Goal: Transaction & Acquisition: Obtain resource

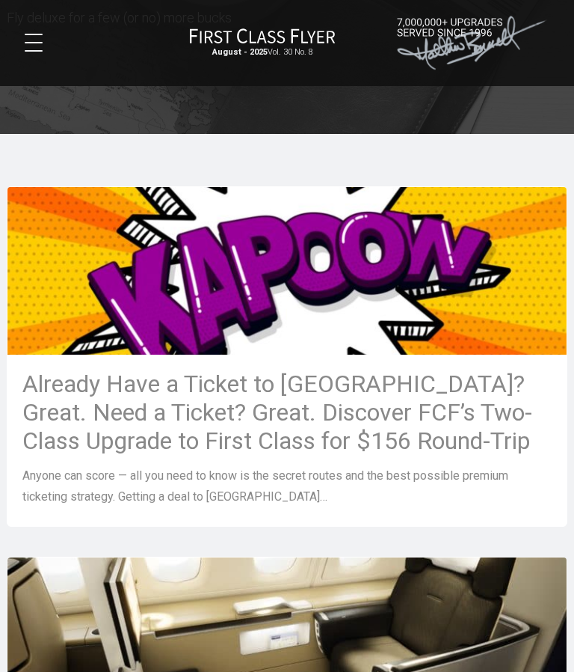
scroll to position [169, 0]
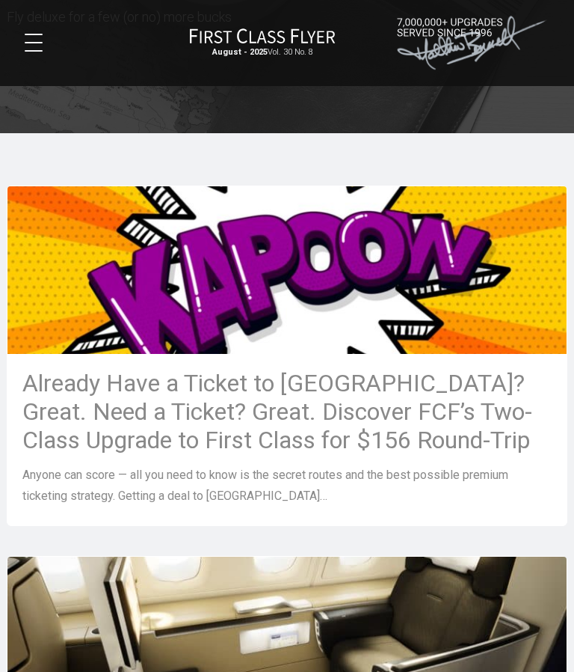
click at [460, 411] on h3 "Already Have a Ticket to Asia? Great. Need a Ticket? Great. Discover FCF’s Two-…" at bounding box center [287, 411] width 530 height 85
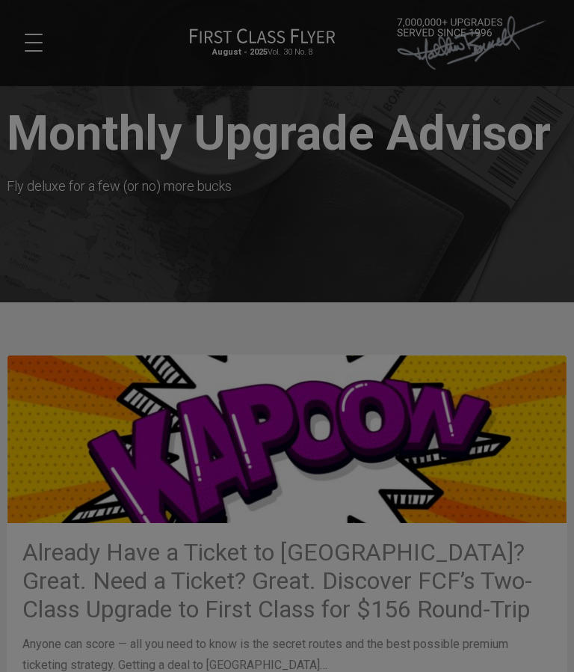
scroll to position [0, 0]
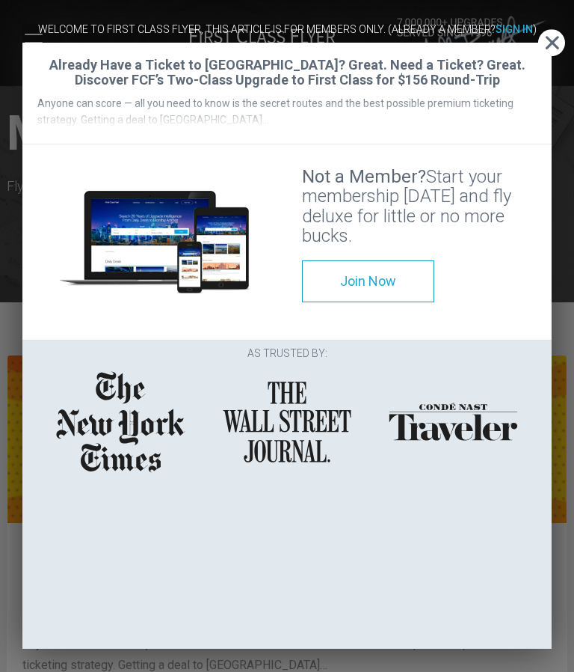
click at [550, 35] on span "Close" at bounding box center [552, 43] width 27 height 16
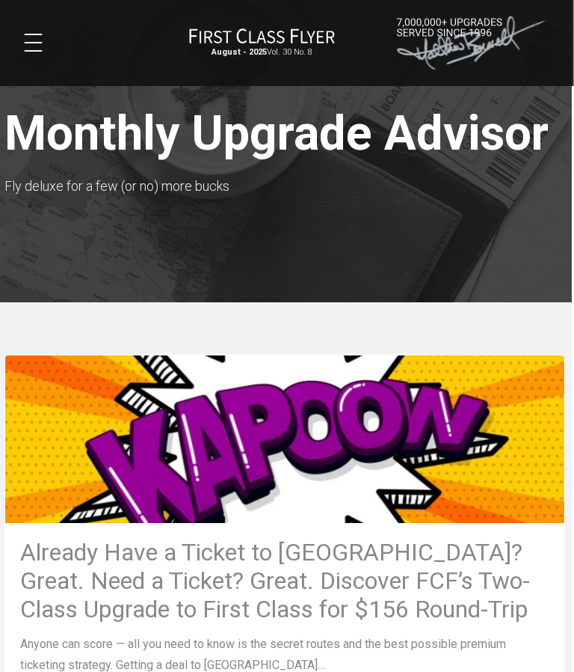
scroll to position [0, 4]
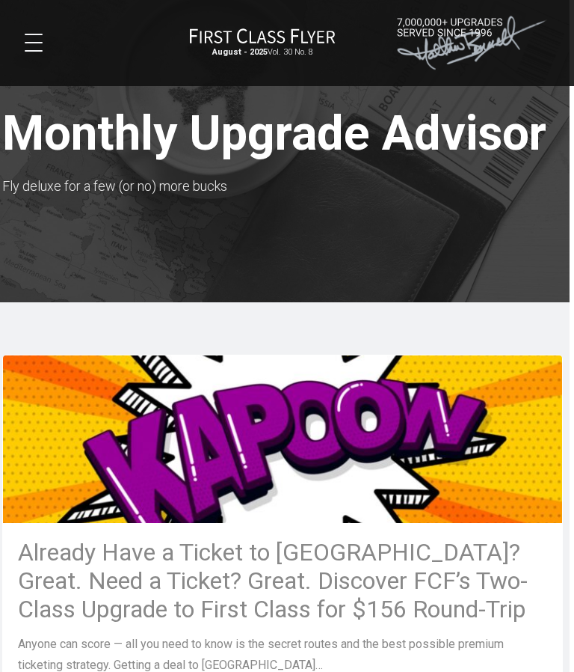
click at [53, 52] on div "August - 2025 Vol. 30 No. 8 Products Reviews Media About Log In Join Now" at bounding box center [287, 43] width 561 height 62
click at [29, 46] on button at bounding box center [34, 43] width 18 height 18
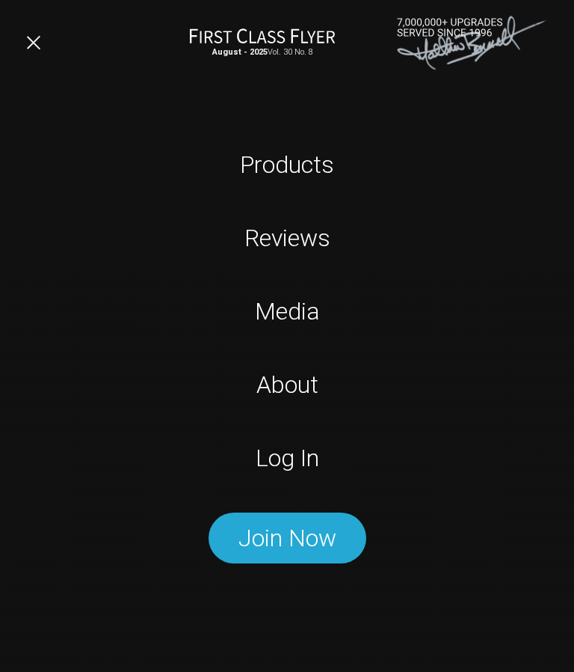
click at [286, 462] on link "Log In" at bounding box center [287, 457] width 361 height 37
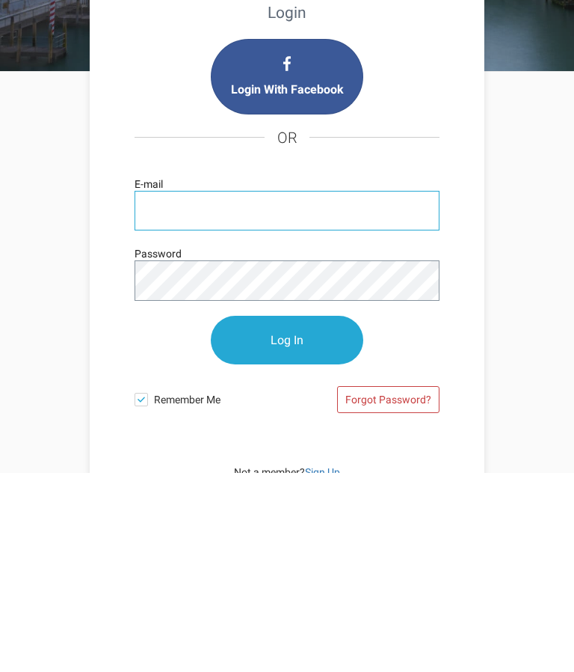
type input "rcbbfreitas@comcast.net"
click at [287, 515] on input "Log In" at bounding box center [287, 539] width 153 height 49
click at [281, 515] on input "Log In" at bounding box center [287, 539] width 153 height 49
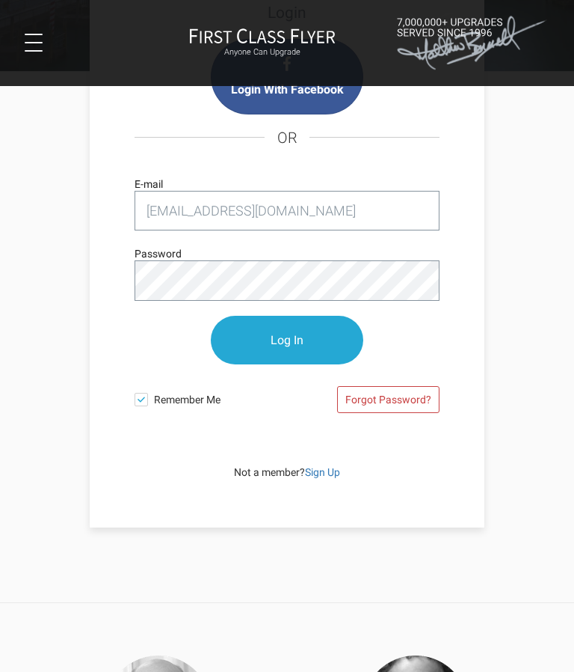
click at [271, 343] on input "Log In" at bounding box center [287, 340] width 153 height 49
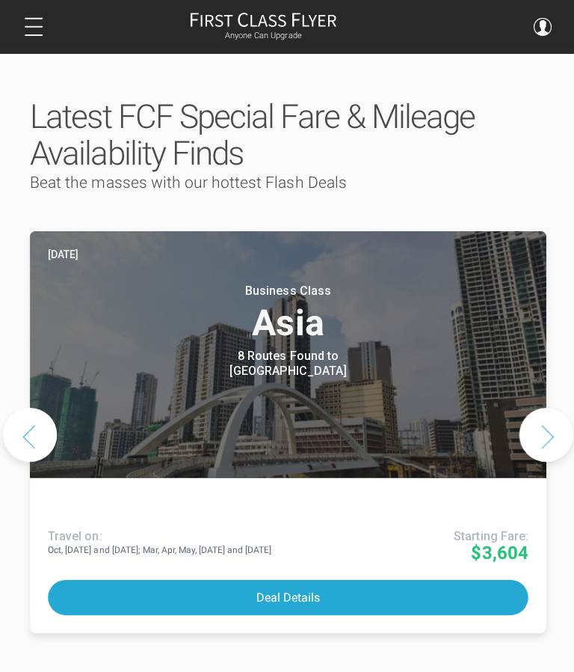
scroll to position [747, 0]
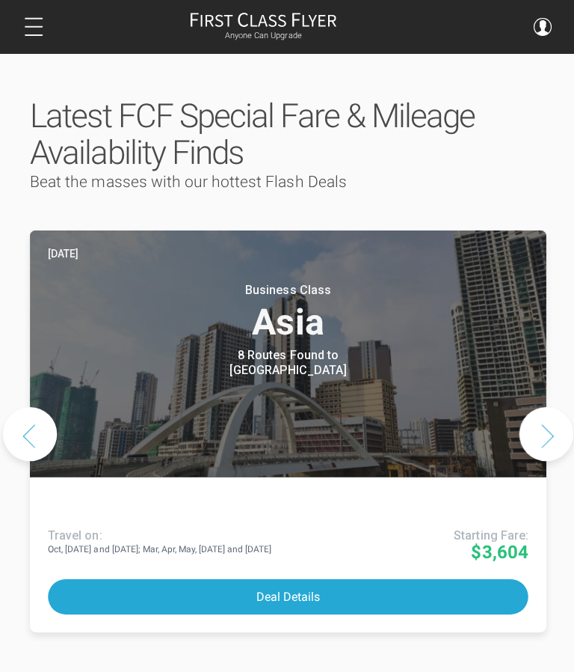
click at [291, 577] on button "Deal Details" at bounding box center [287, 594] width 479 height 35
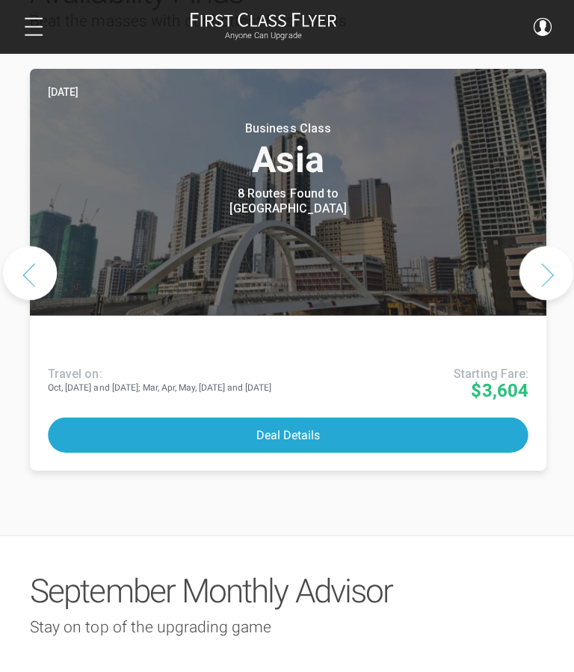
scroll to position [865, 0]
click at [296, 416] on button "Deal Details" at bounding box center [287, 433] width 479 height 35
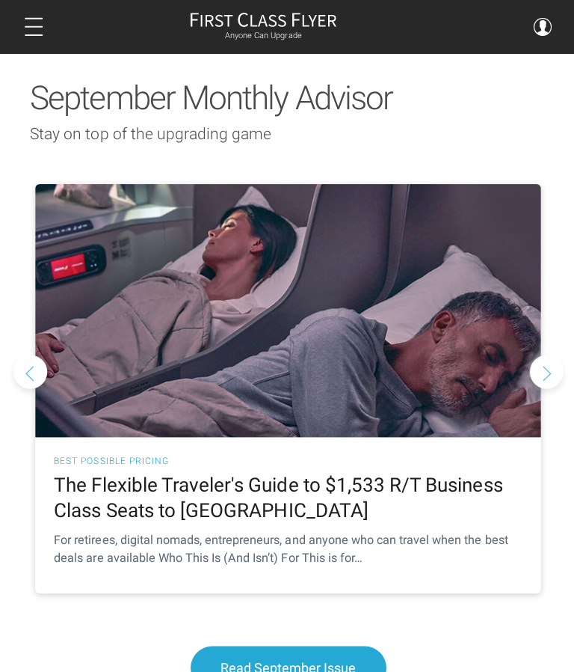
scroll to position [1355, 0]
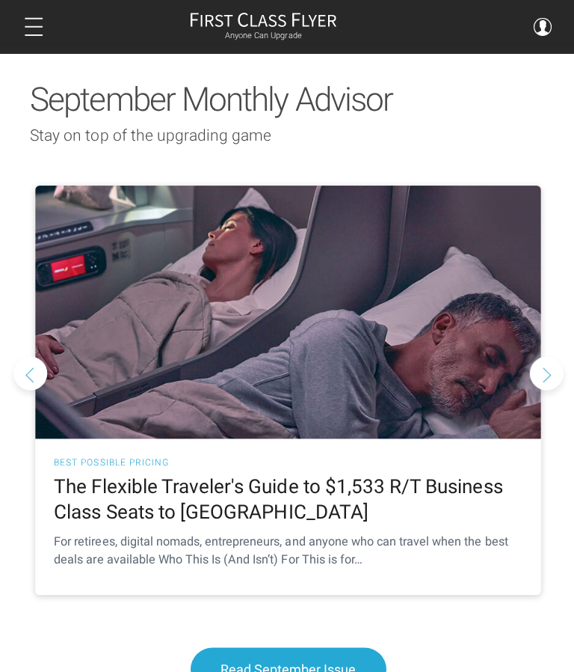
click at [292, 658] on span "Read September Issue" at bounding box center [287, 666] width 135 height 16
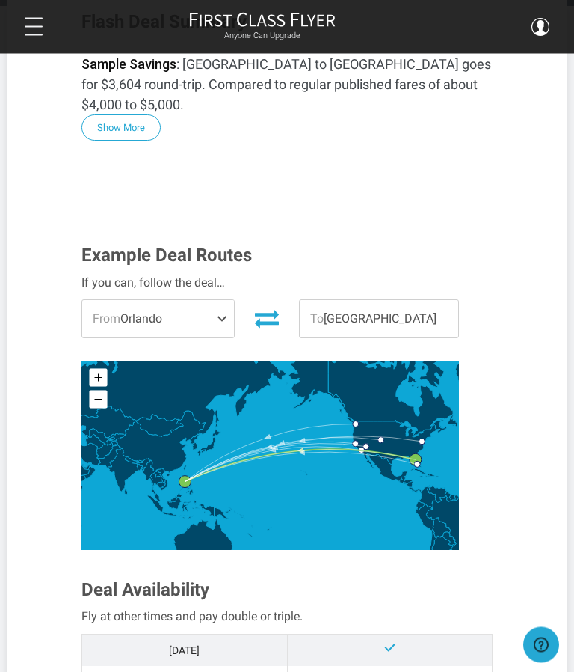
scroll to position [350, 0]
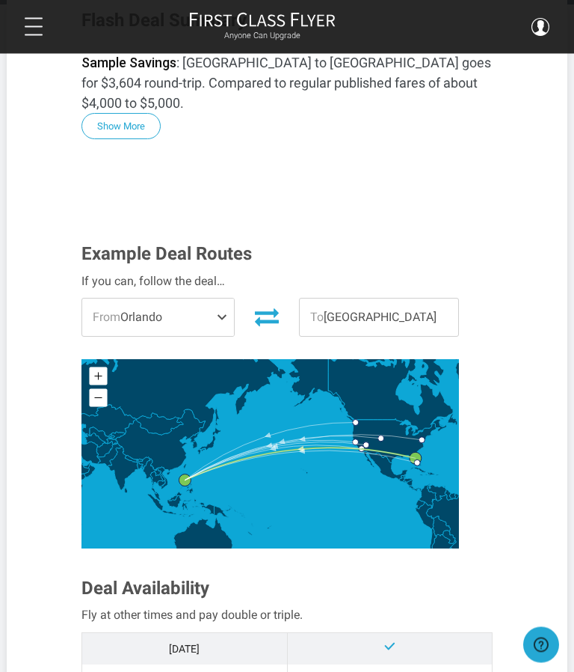
click at [226, 299] on span at bounding box center [225, 317] width 18 height 37
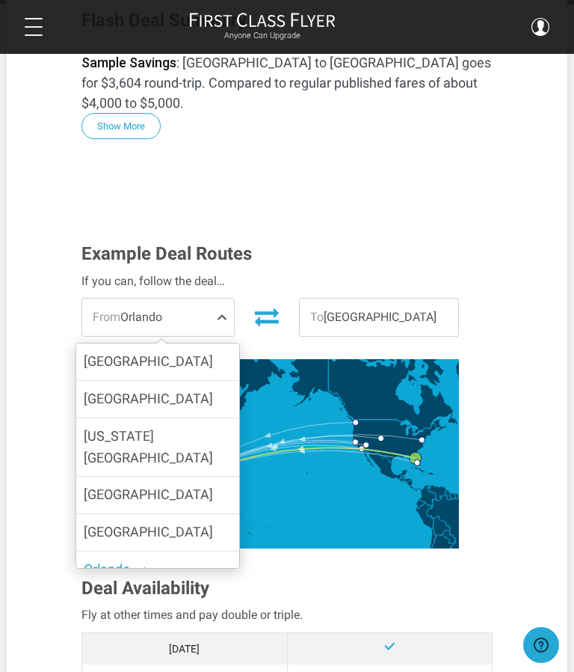
click at [153, 524] on span "San Francisco" at bounding box center [148, 532] width 129 height 16
click at [0, 0] on input "San Francisco" at bounding box center [0, 0] width 0 height 0
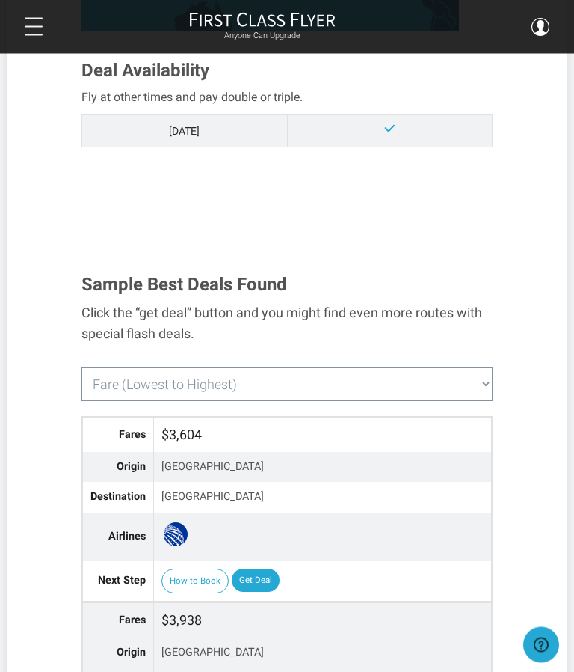
scroll to position [868, 0]
click at [253, 568] on link "Get Deal" at bounding box center [256, 580] width 48 height 24
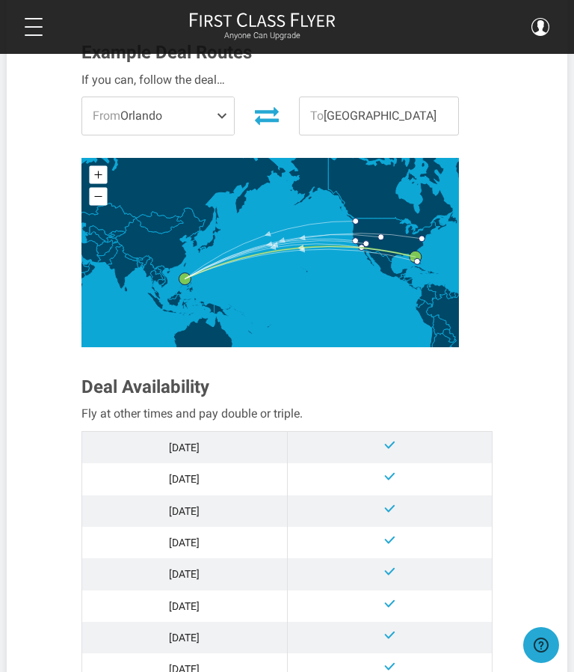
scroll to position [543, 0]
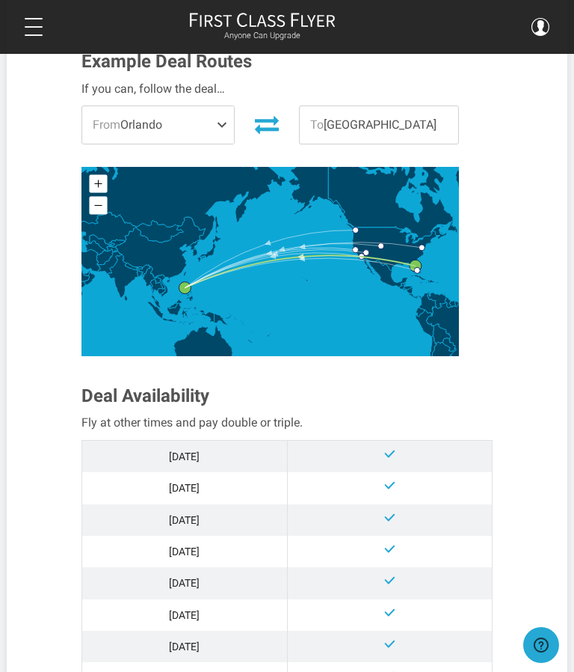
click at [506, 375] on section "Example Deal Routes If you can, follow the deal… From [GEOGRAPHIC_DATA] [GEOGRA…" at bounding box center [287, 400] width 441 height 727
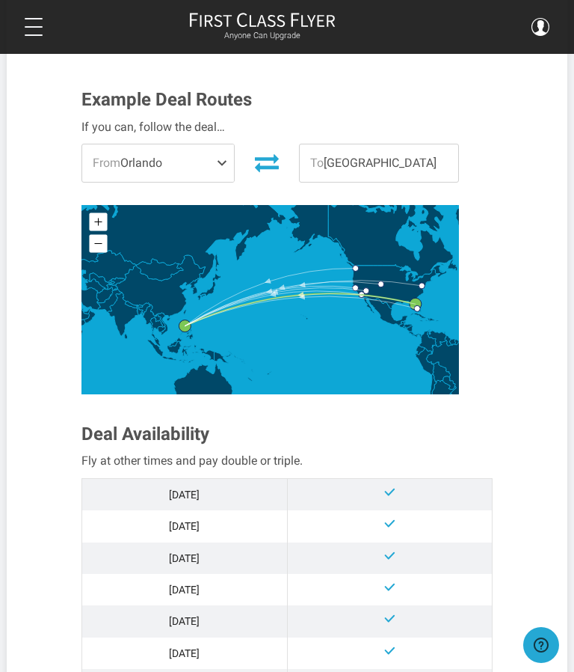
scroll to position [500, 0]
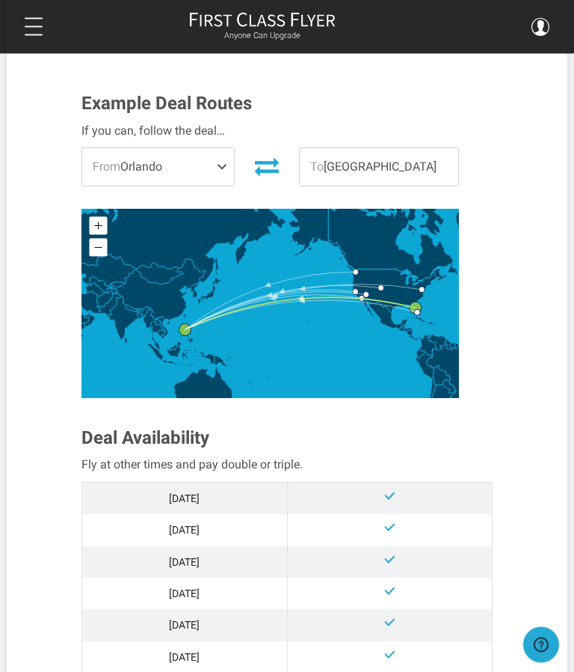
click at [216, 149] on span "From [GEOGRAPHIC_DATA]" at bounding box center [158, 167] width 152 height 37
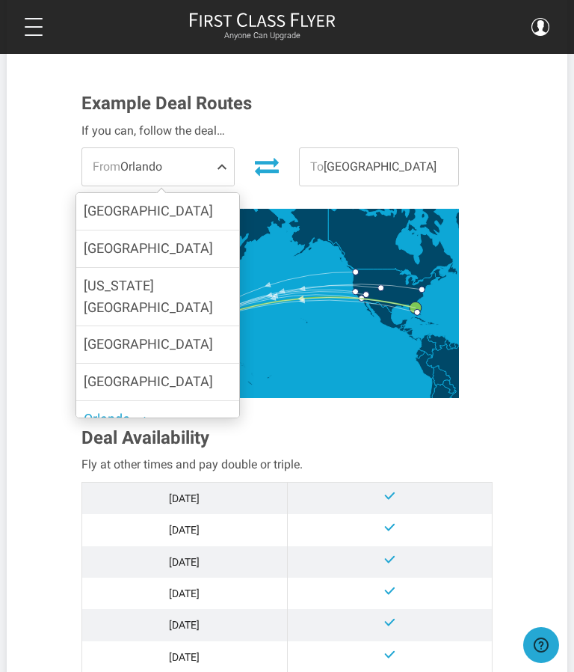
click at [168, 373] on span "San Francisco" at bounding box center [148, 381] width 129 height 16
click at [0, 0] on input "San Francisco" at bounding box center [0, 0] width 0 height 0
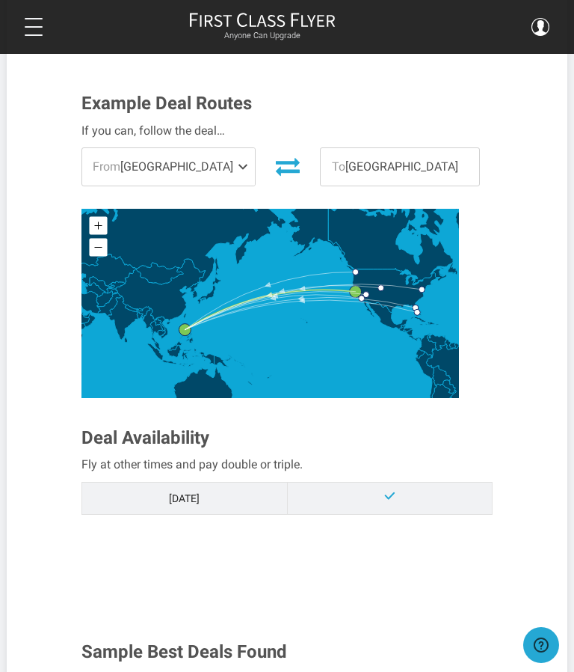
click at [237, 148] on span at bounding box center [246, 166] width 18 height 37
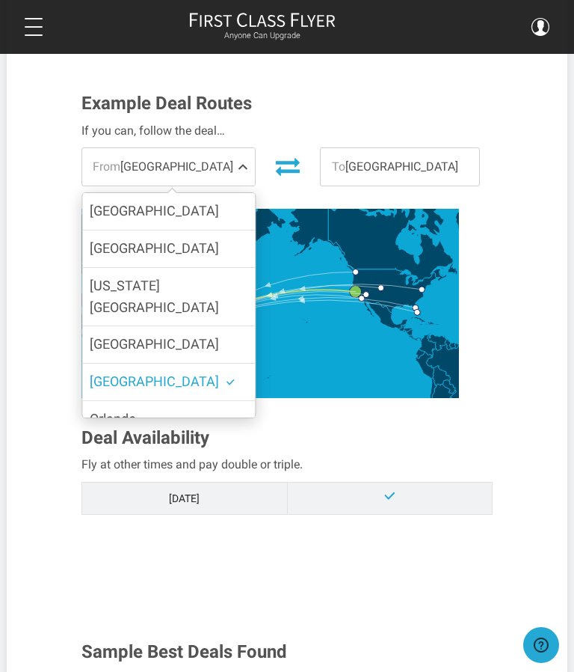
click at [162, 326] on label "Los Angeles" at bounding box center [168, 344] width 173 height 37
click at [0, 0] on input "Los Angeles" at bounding box center [0, 0] width 0 height 0
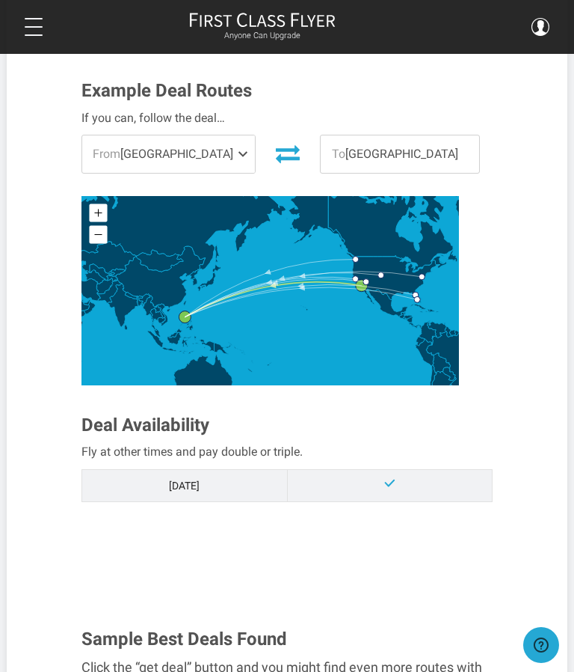
scroll to position [520, 0]
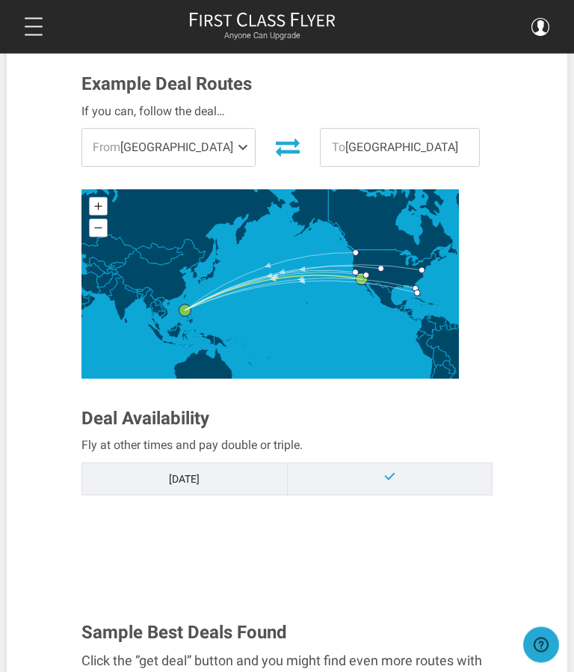
click at [216, 129] on span "From Los Angeles" at bounding box center [168, 147] width 173 height 37
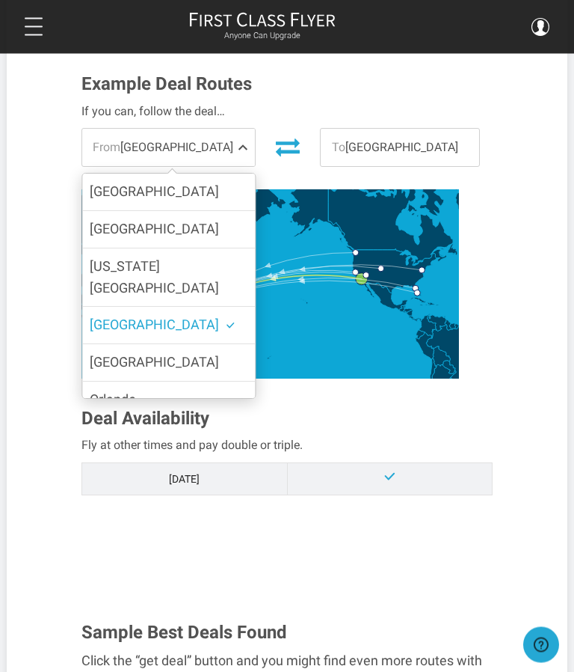
scroll to position [521, 0]
click at [173, 211] on label "Seattle" at bounding box center [168, 229] width 173 height 37
click at [0, 0] on input "Seattle" at bounding box center [0, 0] width 0 height 0
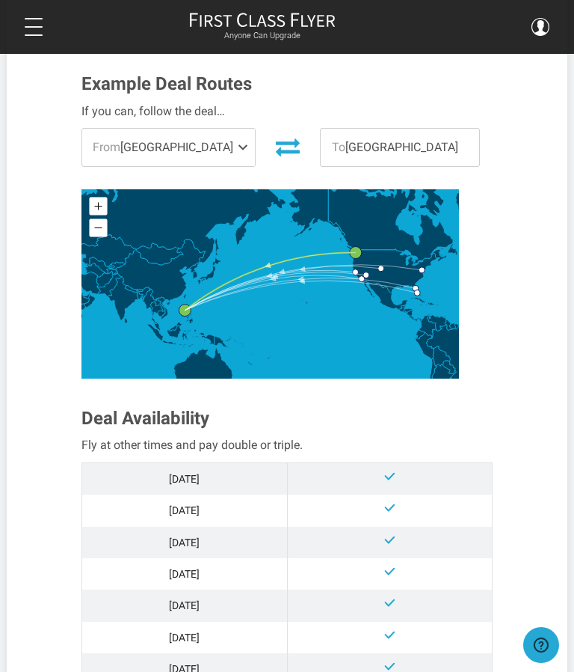
click at [233, 527] on td "Mar '26" at bounding box center [185, 542] width 206 height 31
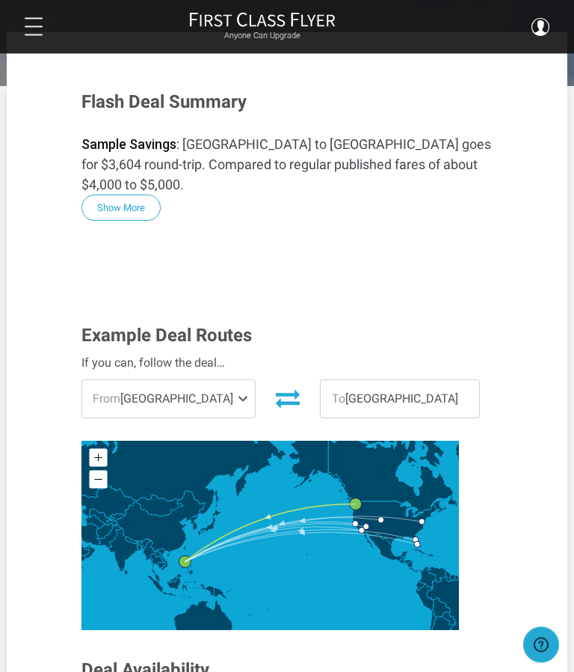
scroll to position [0, 0]
